Goal: Task Accomplishment & Management: Use online tool/utility

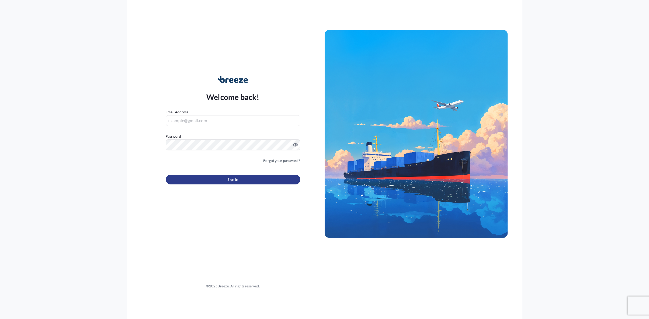
type input "[EMAIL_ADDRESS][DOMAIN_NAME]"
click at [235, 177] on span "Sign In" at bounding box center [232, 180] width 11 height 6
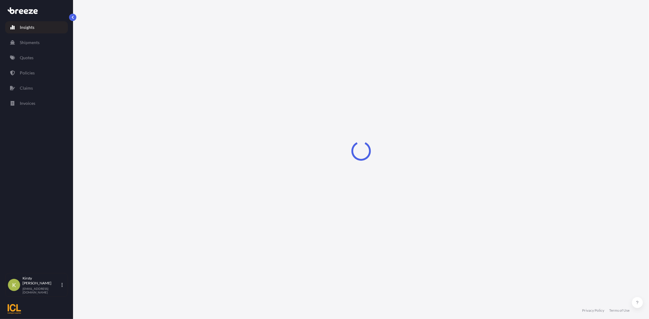
select select "2025"
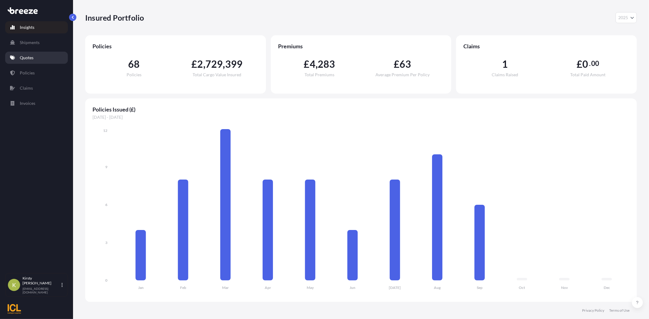
click at [28, 57] on p "Quotes" at bounding box center [27, 58] width 14 height 6
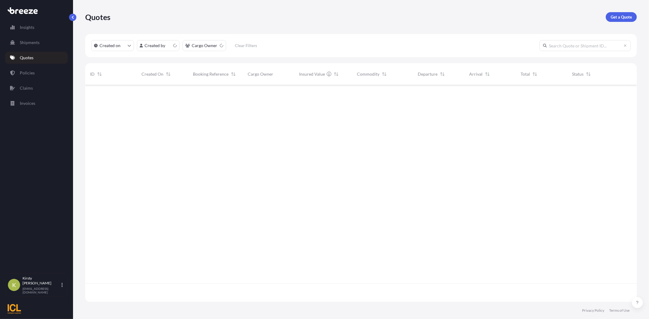
scroll to position [215, 546]
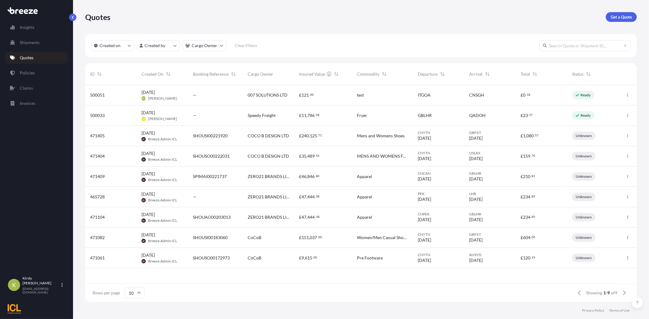
click at [137, 293] on icon at bounding box center [139, 293] width 4 height 4
click at [133, 274] on div "50" at bounding box center [134, 277] width 15 height 12
click at [28, 72] on p "Policies" at bounding box center [27, 73] width 15 height 6
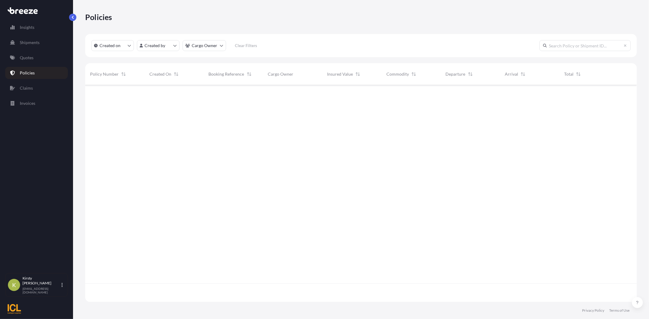
scroll to position [215, 546]
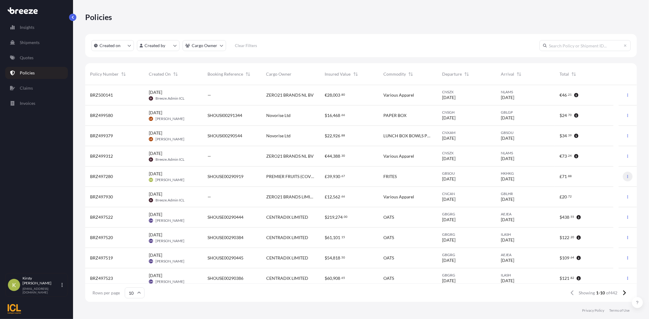
click at [625, 177] on icon "button" at bounding box center [627, 177] width 4 height 4
click at [608, 177] on link "Duplicate quote" at bounding box center [591, 178] width 56 height 10
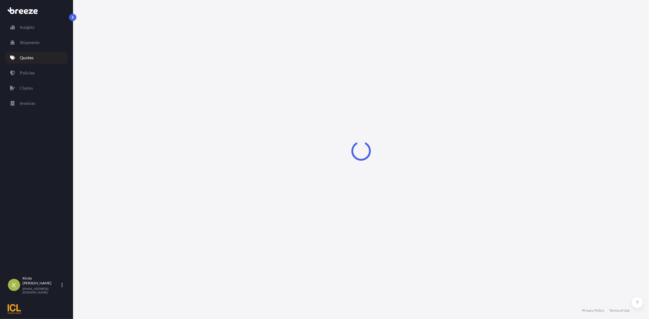
select select "Road"
select select "Sea"
select select "Road"
select select "2"
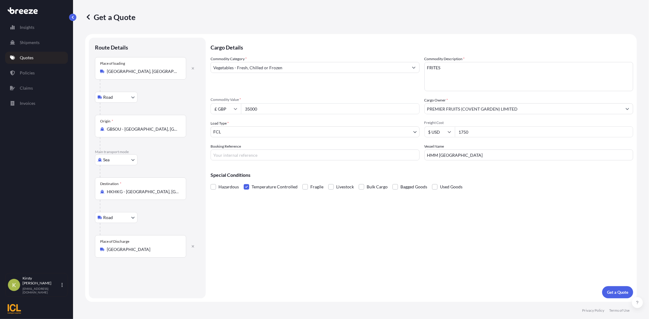
drag, startPoint x: 287, startPoint y: 110, endPoint x: 203, endPoint y: 101, distance: 85.3
click at [203, 104] on form "Route Details Place of loading [GEOGRAPHIC_DATA], UK Road Road Rail Origin * GB…" at bounding box center [360, 168] width 551 height 268
type input "40000"
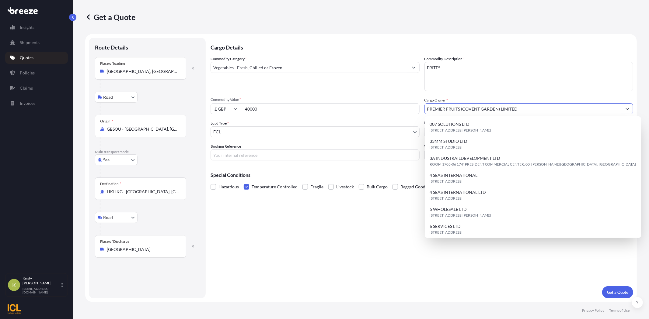
click at [260, 132] on body "15 options available. Insights Shipments Quotes Policies Claims Invoices K [PER…" at bounding box center [324, 159] width 649 height 319
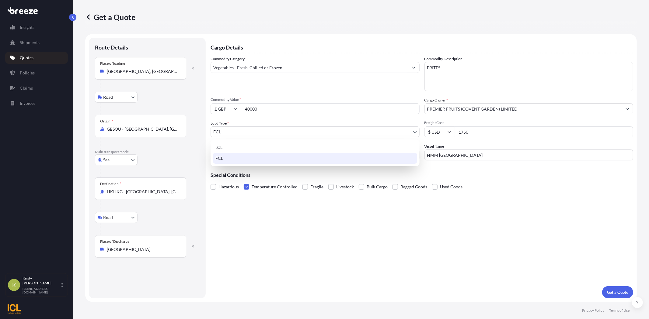
click at [236, 156] on div "FCL" at bounding box center [315, 158] width 204 height 11
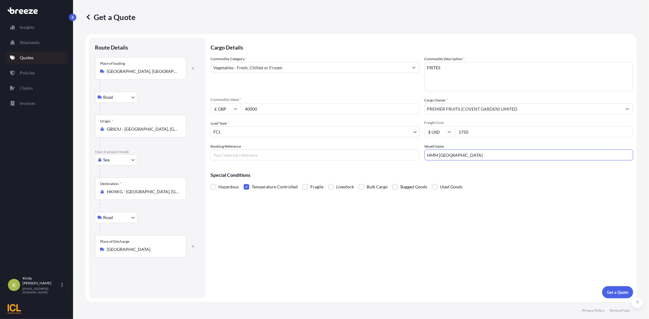
drag, startPoint x: 476, startPoint y: 155, endPoint x: 416, endPoint y: 153, distance: 59.6
click at [416, 153] on div "Commodity Category * Vegetables - Fresh, Chilled or Frozen Commodity Descriptio…" at bounding box center [421, 108] width 422 height 105
click at [618, 293] on p "Get a Quote" at bounding box center [617, 292] width 21 height 6
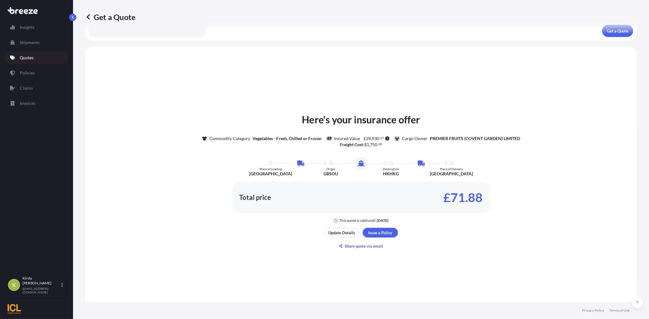
scroll to position [312, 0]
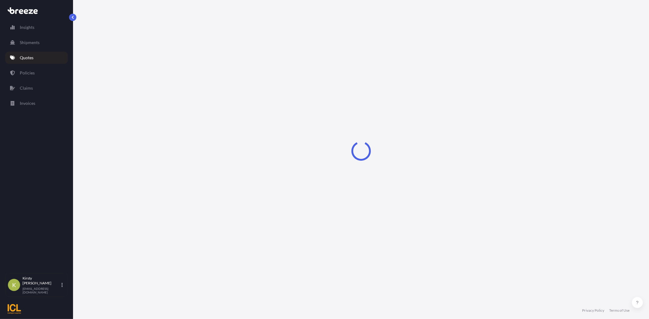
select select "Road"
select select "Sea"
select select "Road"
select select "2"
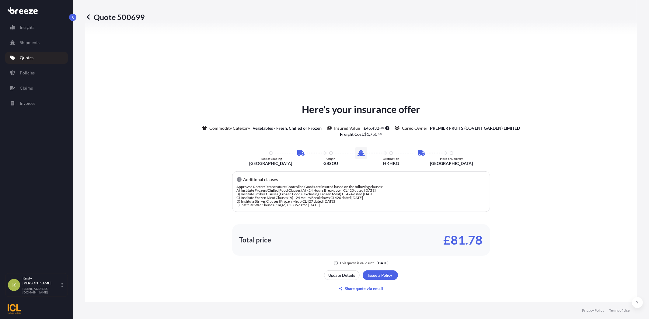
scroll to position [311, 0]
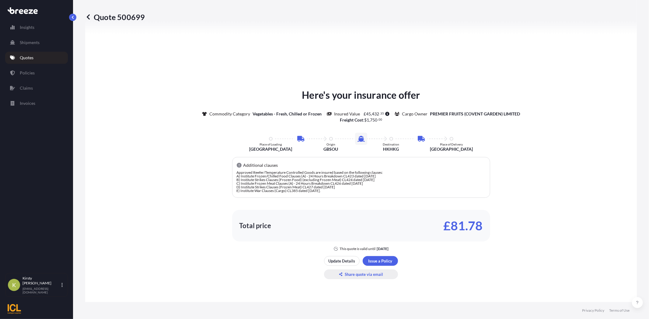
click at [364, 275] on p "Share quote via email" at bounding box center [364, 275] width 38 height 6
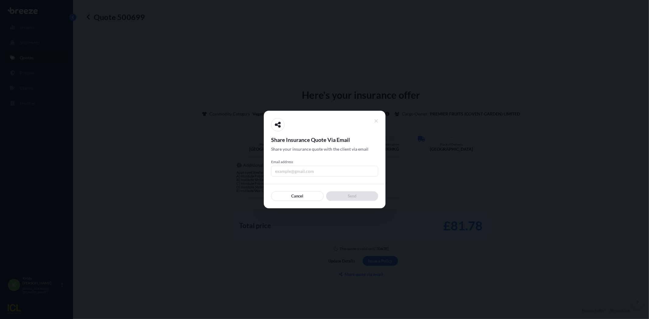
click at [302, 169] on input "Email address" at bounding box center [324, 171] width 107 height 11
type input "[EMAIL_ADDRESS][DOMAIN_NAME]"
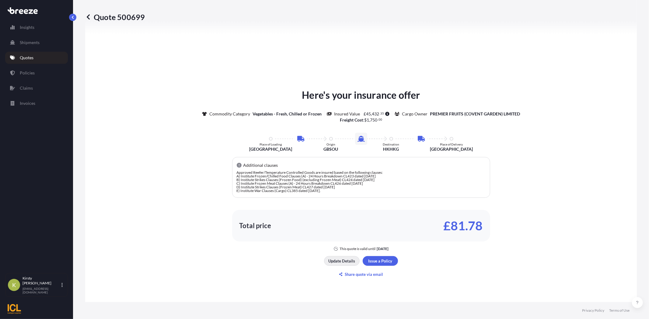
click at [343, 263] on p "Update Details" at bounding box center [341, 261] width 27 height 6
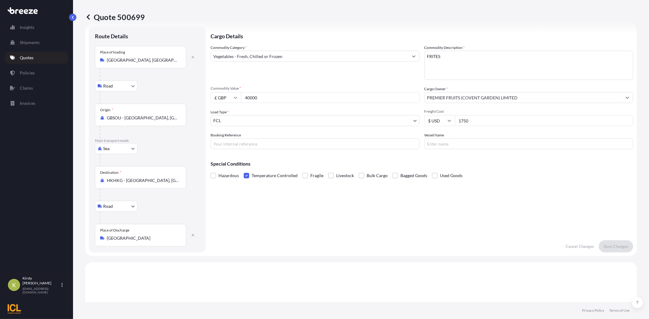
scroll to position [10, 0]
click at [286, 97] on input "40000" at bounding box center [330, 99] width 178 height 11
